Goal: Contribute content: Contribute content

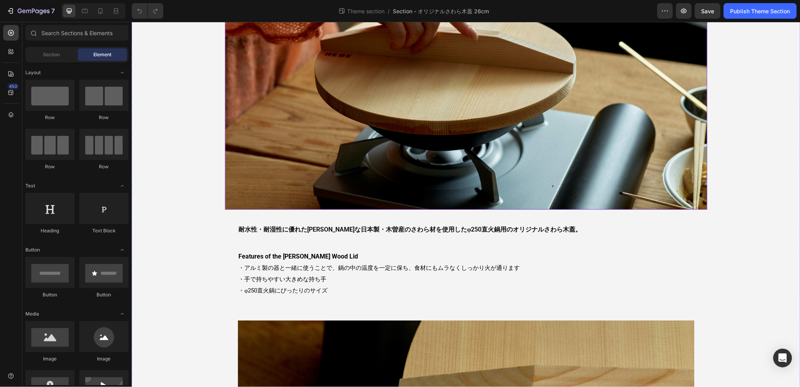
scroll to position [244, 0]
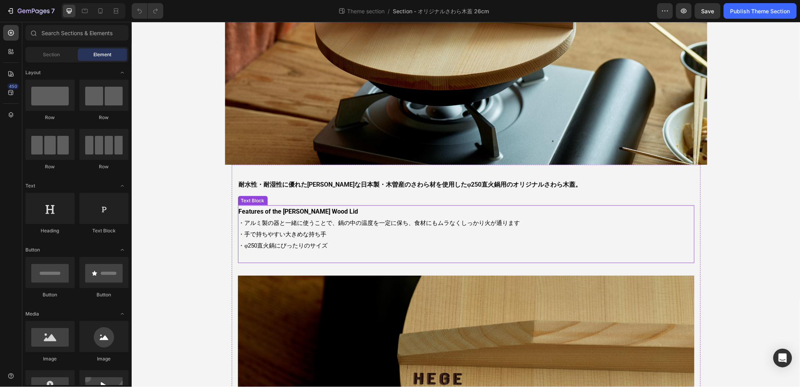
click at [477, 190] on h2 "耐水性・耐湿性に優れた[PERSON_NAME]な日本製・木曽産のさわら材を使用したφ250直火鍋用のオリジナルさわら木蓋。" at bounding box center [466, 183] width 456 height 19
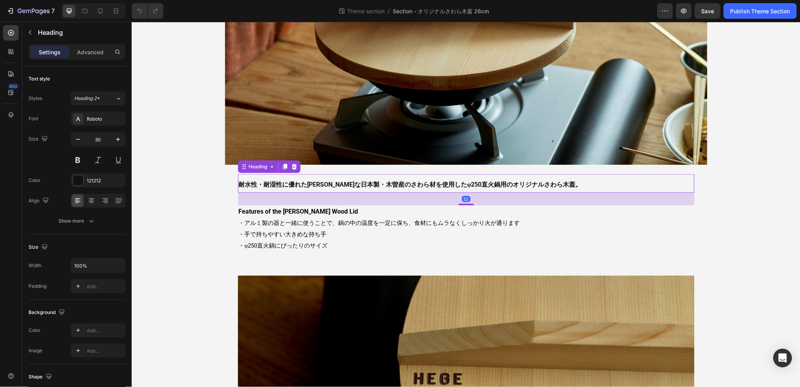
click at [548, 179] on h2 "耐水性・耐湿性に優れた[PERSON_NAME]な日本製・木曽産のさわら材を使用したφ250直火鍋用のオリジナルさわら木蓋。" at bounding box center [466, 183] width 456 height 19
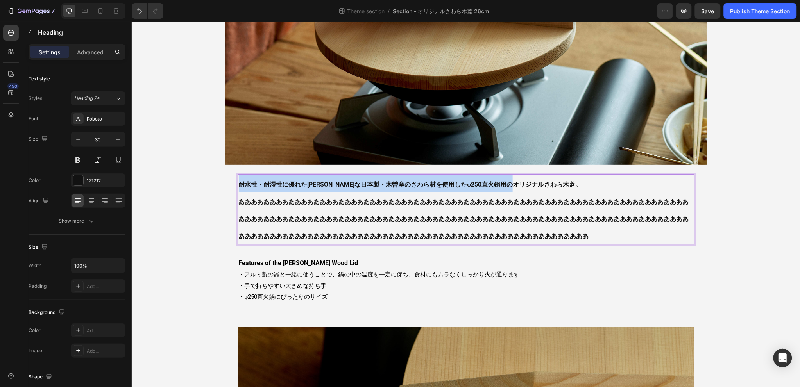
drag, startPoint x: 558, startPoint y: 181, endPoint x: 223, endPoint y: 186, distance: 334.8
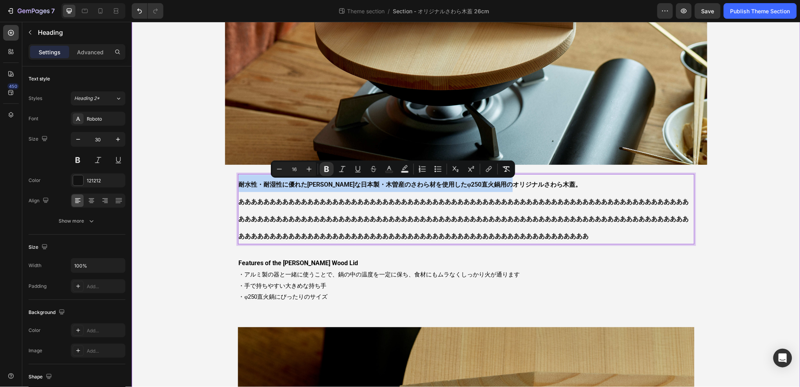
copy strong "耐水性・耐湿性に優れた[PERSON_NAME]な日本製・木曽産のさわら材を使用したφ250直火鍋用のオリジナルさわら木蓋。"
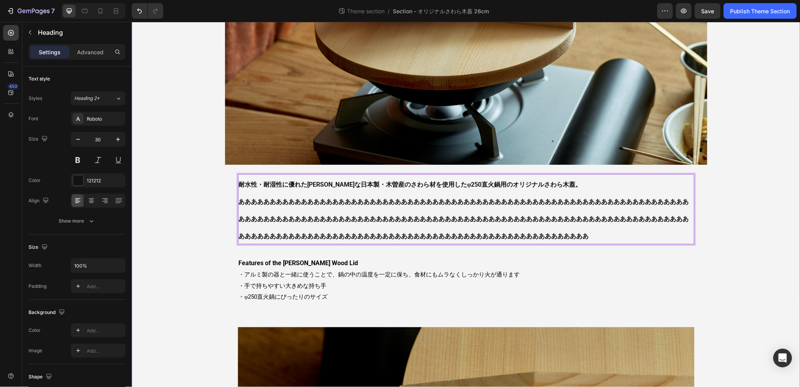
drag, startPoint x: 600, startPoint y: 234, endPoint x: 227, endPoint y: 243, distance: 373.2
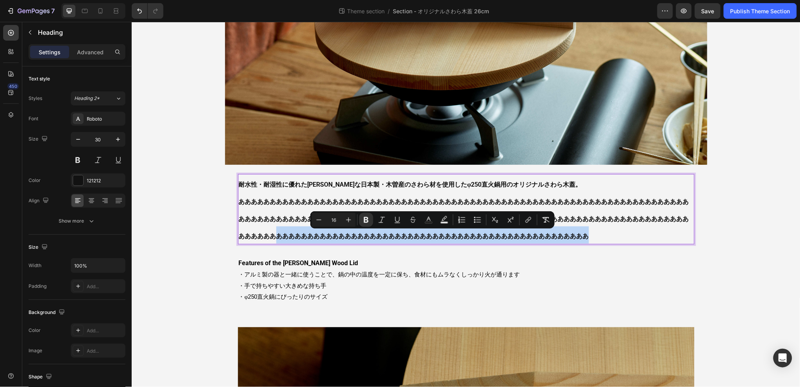
drag, startPoint x: 600, startPoint y: 232, endPoint x: 275, endPoint y: 233, distance: 324.2
click at [275, 233] on p "耐水性・耐湿性に優れた[PERSON_NAME]な日本製・木曽産のさわら材を使用したφ250直火鍋用のオリジナルさわら木蓋。 ああああああああああああああああ…" at bounding box center [465, 209] width 455 height 69
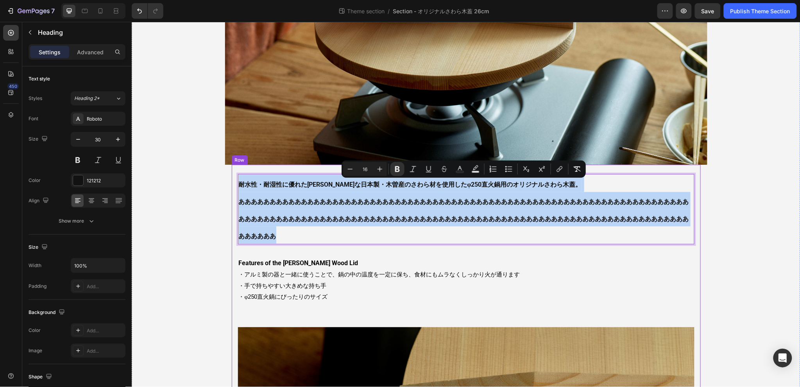
drag, startPoint x: 286, startPoint y: 238, endPoint x: 231, endPoint y: 177, distance: 82.4
copy p "耐水性・耐湿性に優れた[PERSON_NAME]な日本製・木曽産のさわら材を使用したφ250直火鍋用のオリジナルさわら木蓋。 ああああああああああああああああ…"
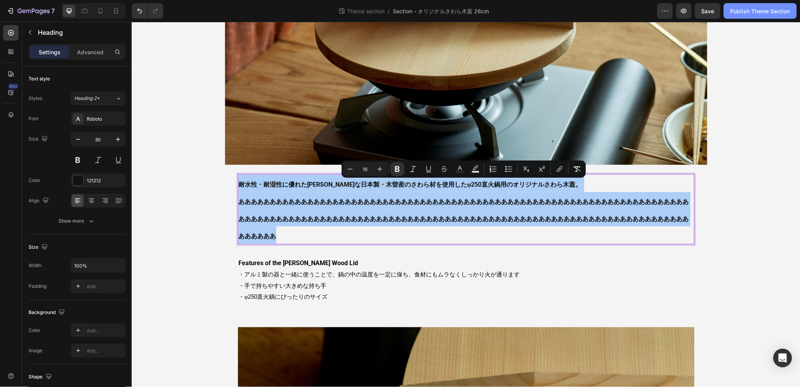
click at [744, 15] on button "Publish Theme Section" at bounding box center [759, 11] width 73 height 16
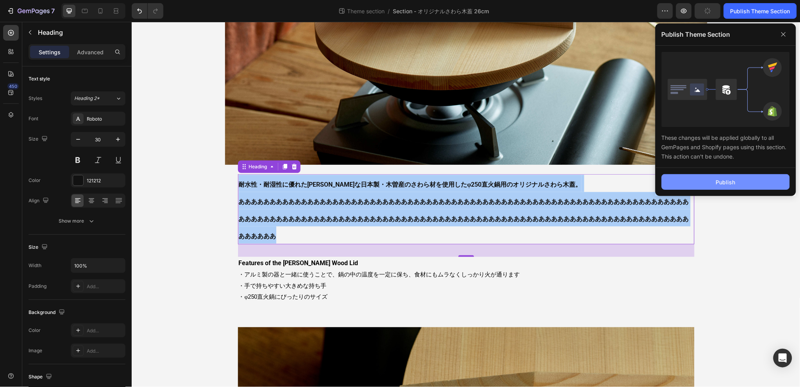
click at [733, 188] on button "Publish" at bounding box center [725, 182] width 128 height 16
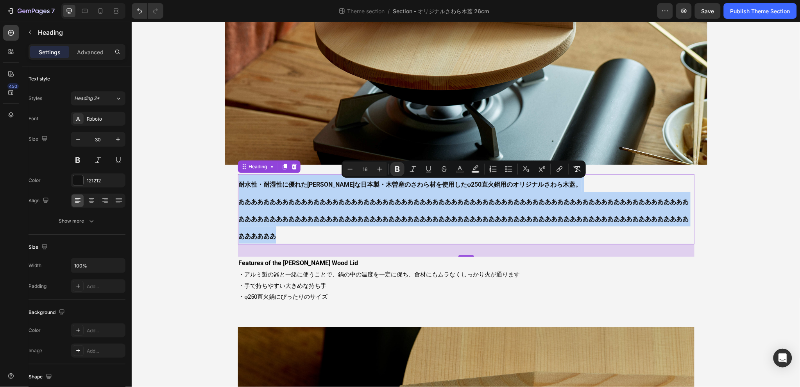
click at [409, 219] on strong "あああああああああああああああああああああああああああああああああああああああああああああああああああああああああああああああああああああああああああああああ…" at bounding box center [463, 219] width 450 height 42
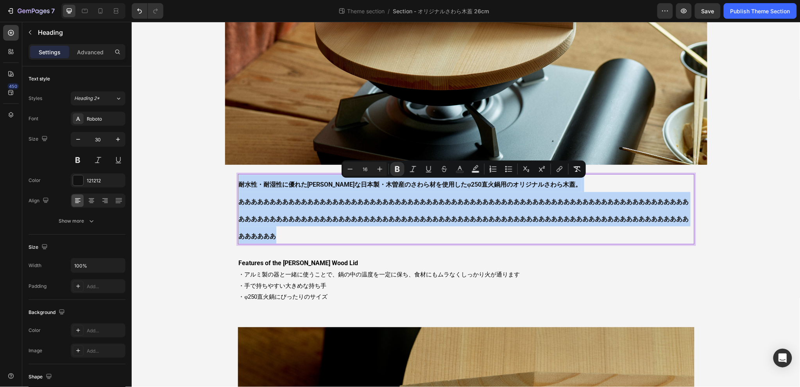
click at [287, 210] on p "耐水性・耐湿性に優れた[PERSON_NAME]な日本製・木曽産のさわら材を使用したφ250直火鍋用のオリジナルさわら木蓋。 ああああああああああああああああ…" at bounding box center [465, 209] width 455 height 69
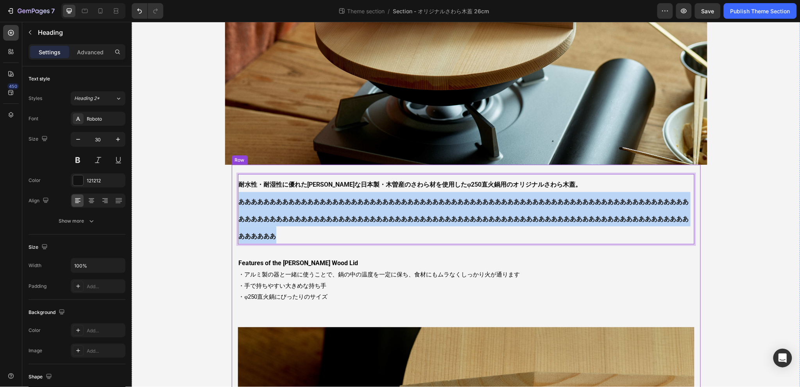
drag, startPoint x: 240, startPoint y: 199, endPoint x: 279, endPoint y: 245, distance: 60.7
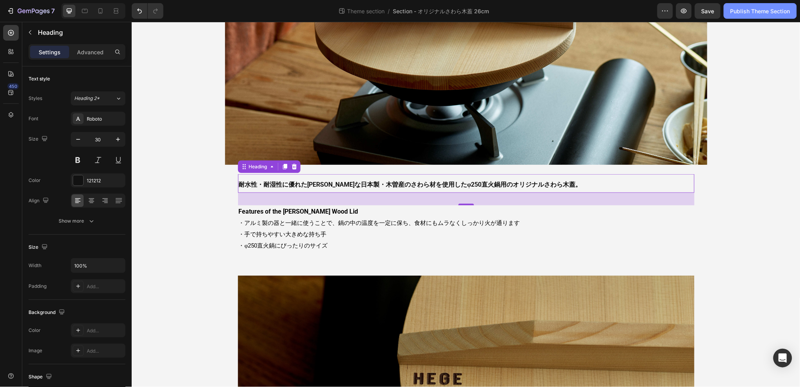
click at [748, 17] on button "Publish Theme Section" at bounding box center [759, 11] width 73 height 16
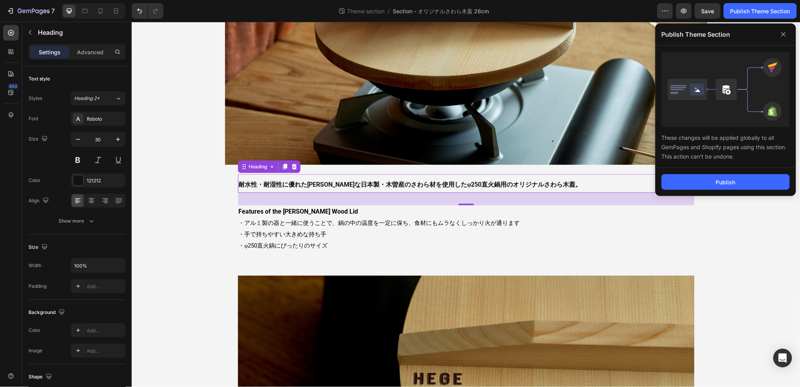
click at [711, 191] on div "Publish" at bounding box center [725, 182] width 141 height 28
click at [705, 182] on button "Publish" at bounding box center [725, 182] width 128 height 16
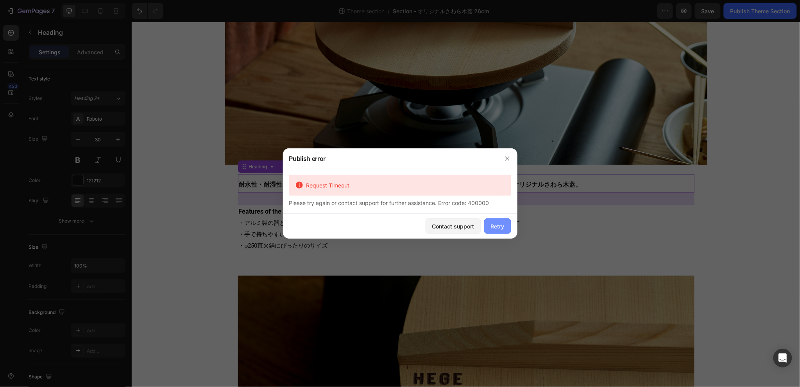
click at [495, 228] on div "Retry" at bounding box center [498, 226] width 14 height 8
